Goal: Information Seeking & Learning: Understand process/instructions

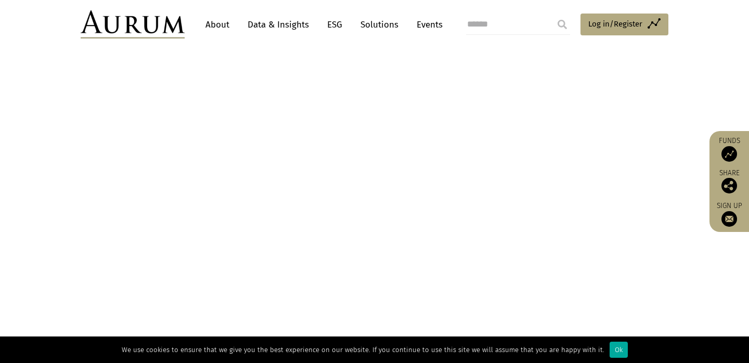
scroll to position [1075, 0]
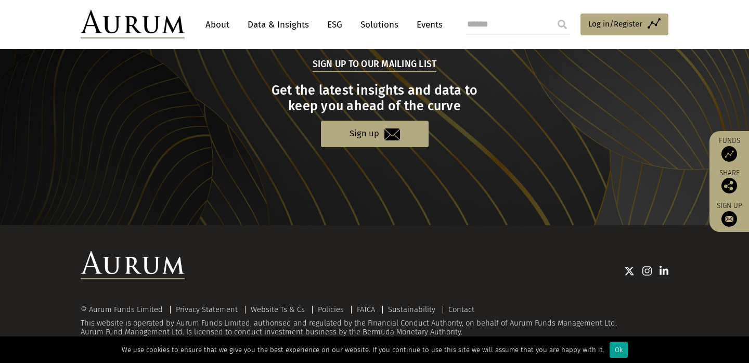
click at [612, 349] on div "Ok" at bounding box center [619, 350] width 18 height 16
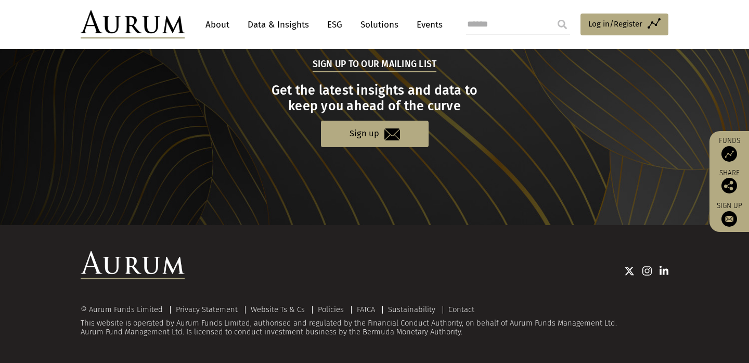
click at [365, 274] on div at bounding box center [427, 271] width 484 height 14
click at [95, 306] on div "© Aurum Funds Limited" at bounding box center [124, 310] width 87 height 8
drag, startPoint x: 95, startPoint y: 306, endPoint x: 154, endPoint y: 308, distance: 59.4
click at [154, 308] on div "© Aurum Funds Limited" at bounding box center [124, 310] width 87 height 8
copy div "Aurum Funds Limited"
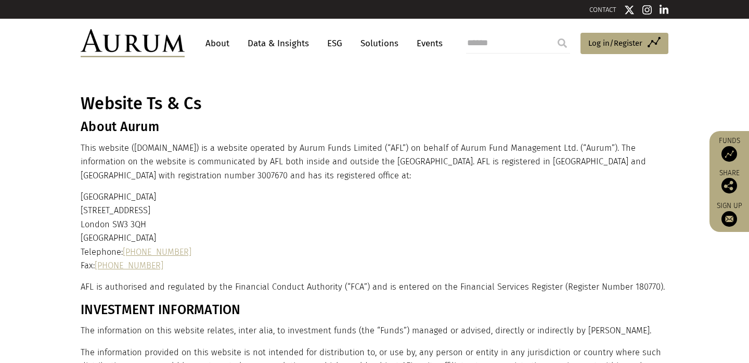
click at [294, 150] on p "This website (www.aurum.com) is a website operated by Aurum Funds Limited (“AFL…" at bounding box center [373, 161] width 585 height 41
drag, startPoint x: 294, startPoint y: 150, endPoint x: 332, endPoint y: 150, distance: 38.0
click at [332, 150] on p "This website (www.aurum.com) is a website operated by Aurum Funds Limited (“AFL…" at bounding box center [373, 161] width 585 height 41
click at [310, 147] on p "This website (www.aurum.com) is a website operated by Aurum Funds Limited (“AFL…" at bounding box center [373, 161] width 585 height 41
click at [304, 148] on p "This website (www.aurum.com) is a website operated by Aurum Funds Limited (“AFL…" at bounding box center [373, 161] width 585 height 41
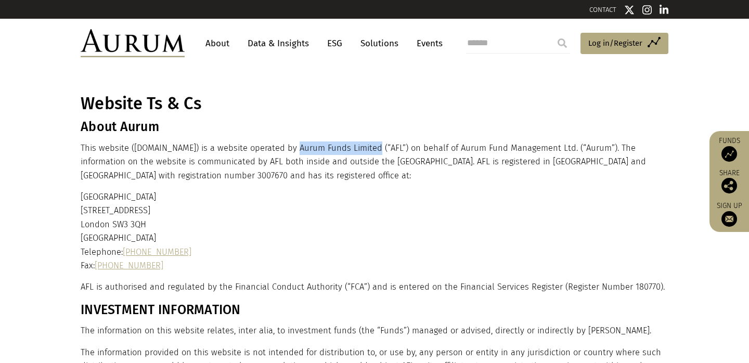
drag, startPoint x: 304, startPoint y: 148, endPoint x: 365, endPoint y: 148, distance: 60.9
click at [365, 148] on p "This website (www.aurum.com) is a website operated by Aurum Funds Limited (“AFL…" at bounding box center [373, 161] width 585 height 41
copy p "Aurum Funds Limited"
click at [448, 224] on p "Ixworth House 37 Ixworth Place London SW3 3QH United Kingdom Telephone: +44 20 …" at bounding box center [373, 231] width 585 height 82
